Goal: Information Seeking & Learning: Check status

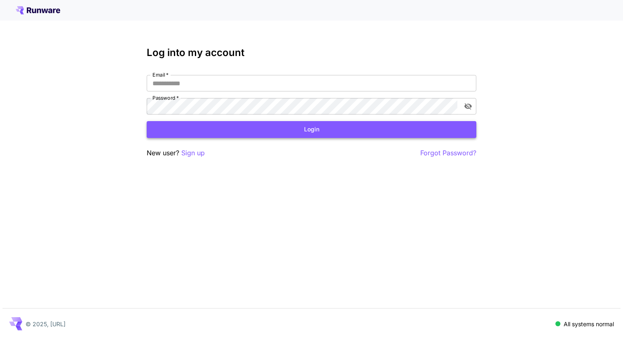
type input "**********"
click at [387, 131] on button "Login" at bounding box center [312, 129] width 330 height 17
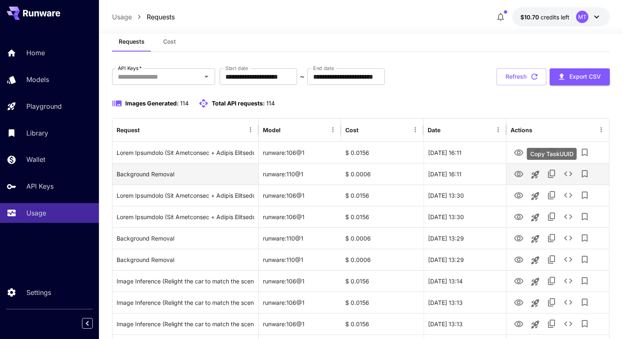
scroll to position [30, 0]
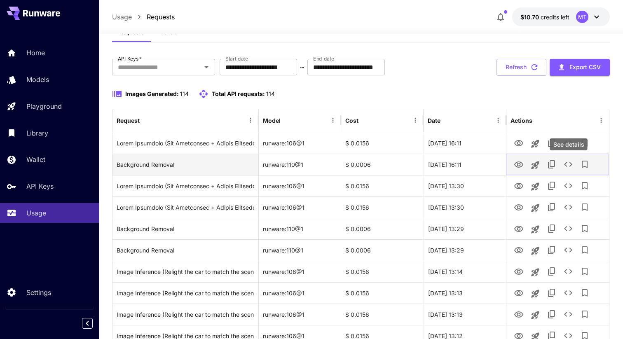
click at [566, 163] on icon "See details" at bounding box center [569, 165] width 10 height 10
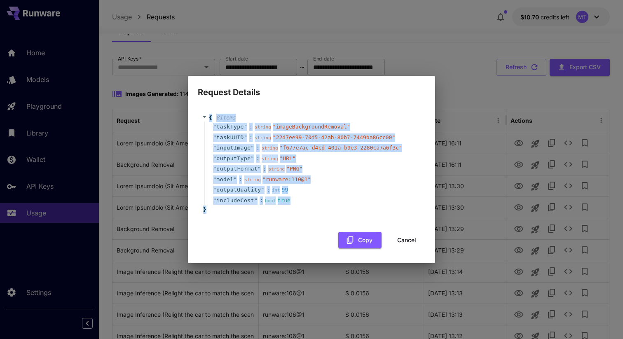
drag, startPoint x: 196, startPoint y: 181, endPoint x: 179, endPoint y: 103, distance: 79.3
click at [179, 103] on div "Request Details { 8 item s " taskType " : string " imageBackgroundRemoval " " t…" at bounding box center [311, 169] width 623 height 339
copy div "{ 8 item s " taskType " : string " imageBackgroundRemoval " " taskUUID " : stri…"
click at [306, 184] on div "" model " : string " runware:110@1 "" at bounding box center [312, 179] width 217 height 11
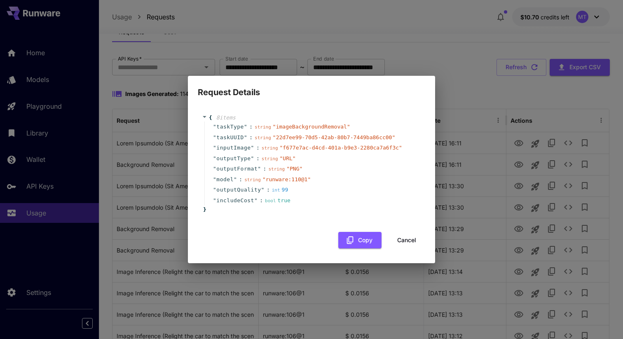
click at [406, 237] on button "Cancel" at bounding box center [406, 240] width 37 height 17
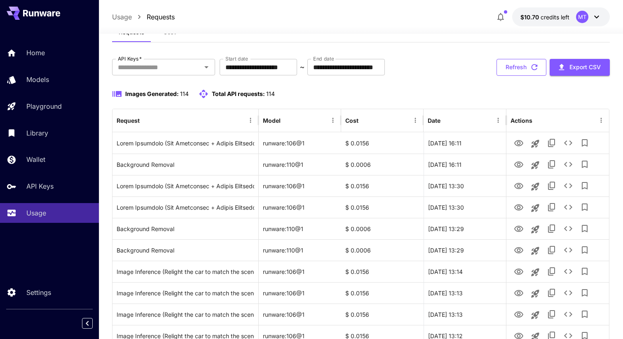
click at [511, 68] on button "Refresh" at bounding box center [522, 67] width 50 height 17
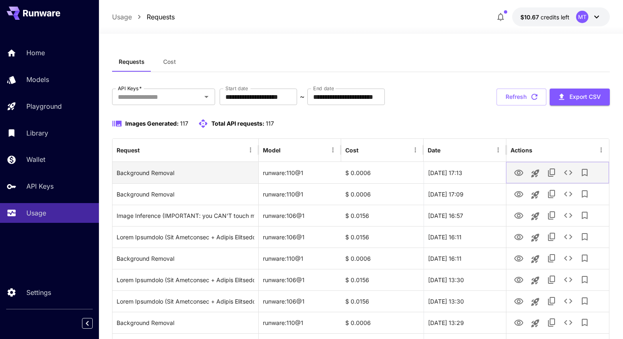
click at [516, 174] on icon "View Image" at bounding box center [518, 173] width 9 height 6
